Goal: Find specific page/section

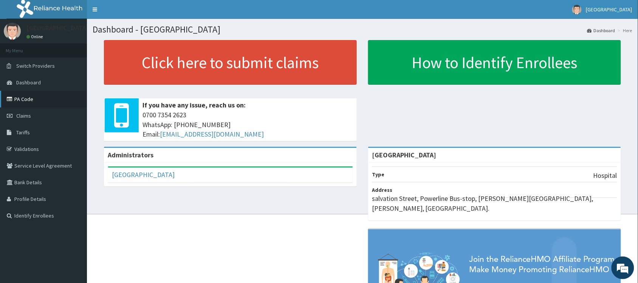
click at [63, 99] on link "PA Code" at bounding box center [43, 99] width 87 height 17
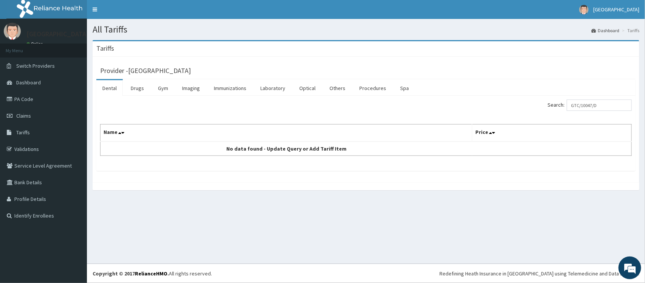
drag, startPoint x: 607, startPoint y: 104, endPoint x: 577, endPoint y: 108, distance: 30.9
click at [577, 108] on input "GTC/10047/D" at bounding box center [599, 104] width 65 height 11
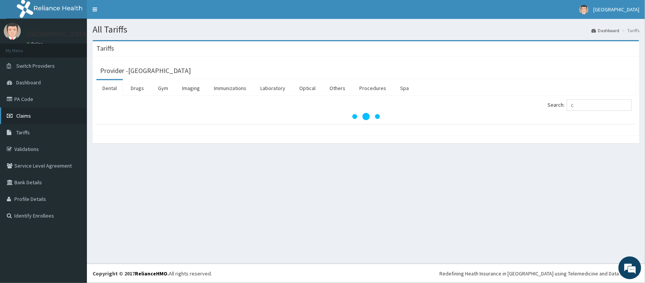
type input "C"
click at [59, 112] on link "Claims" at bounding box center [43, 115] width 87 height 17
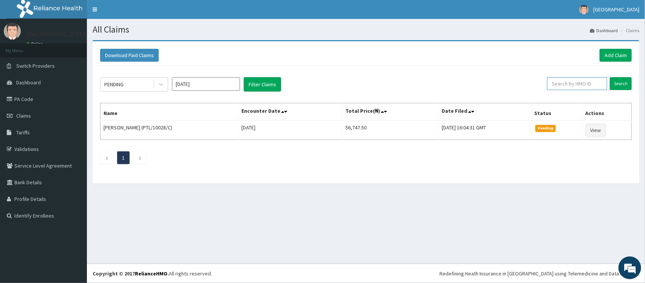
click at [586, 82] on input "text" at bounding box center [577, 83] width 60 height 13
click at [46, 94] on link "PA Code" at bounding box center [43, 99] width 87 height 17
